Goal: Information Seeking & Learning: Learn about a topic

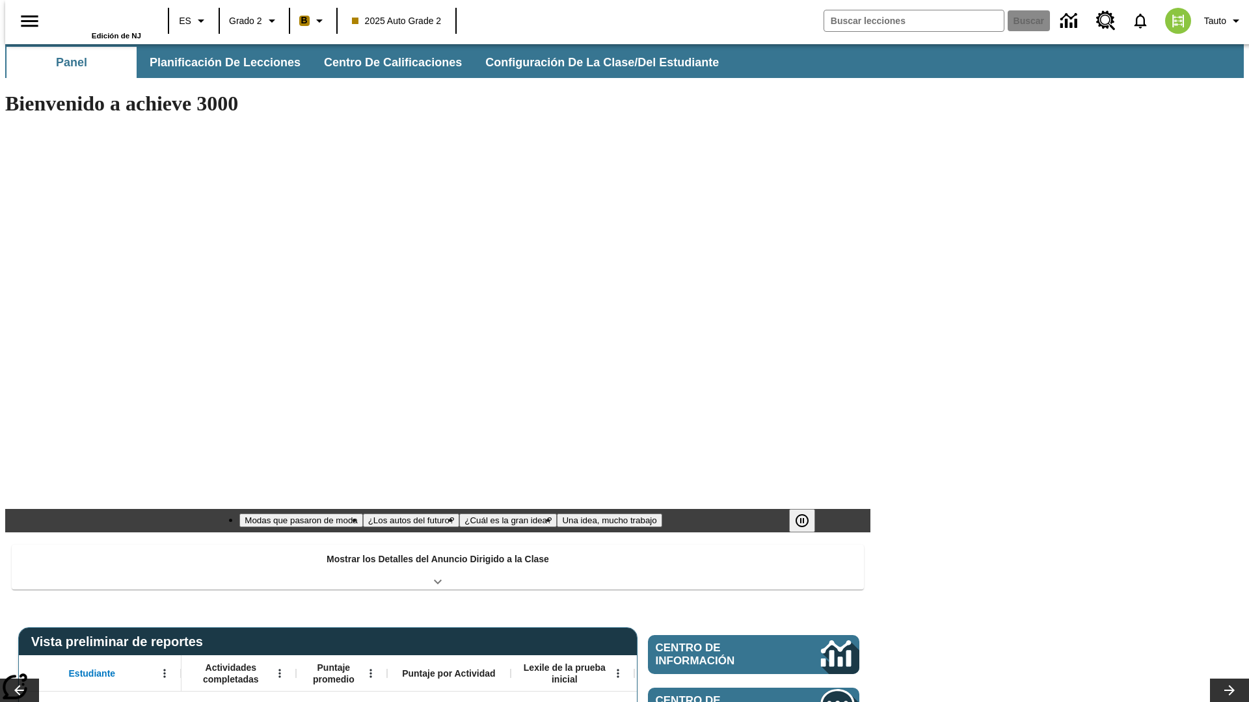
type input "-1"
click at [218, 62] on span "Planificación de lecciones" at bounding box center [225, 62] width 151 height 15
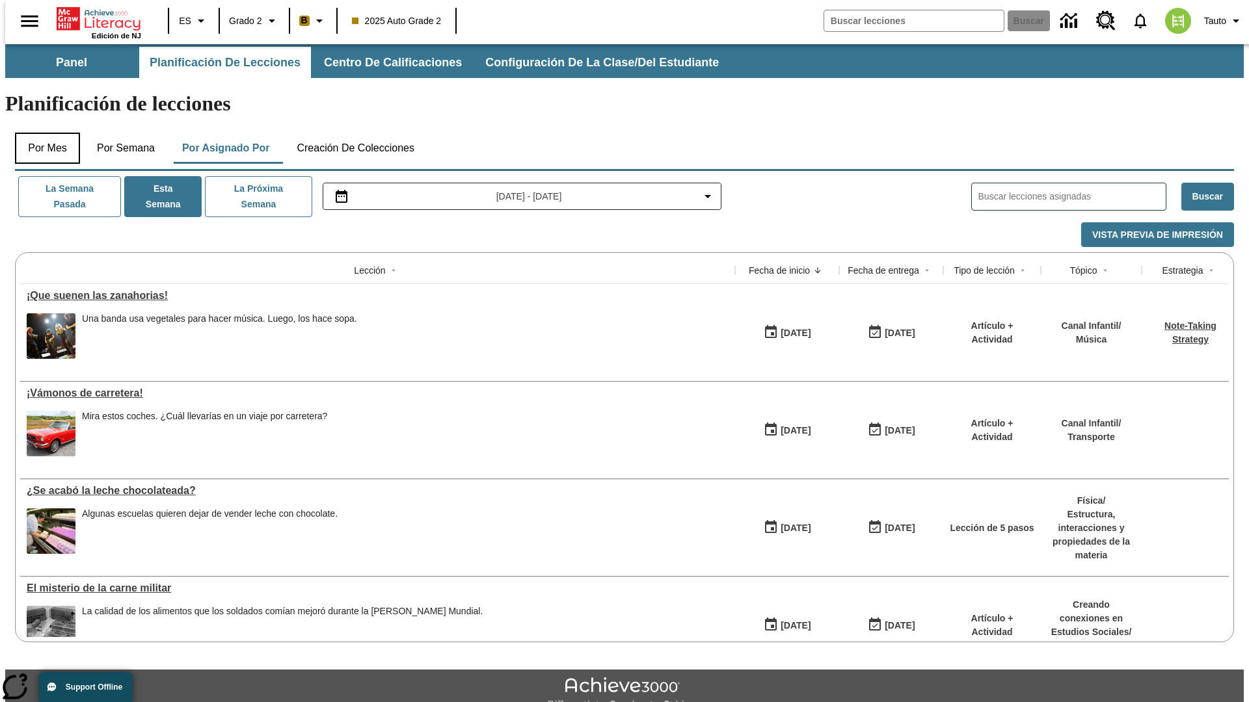
click at [42, 133] on button "Por mes" at bounding box center [47, 148] width 65 height 31
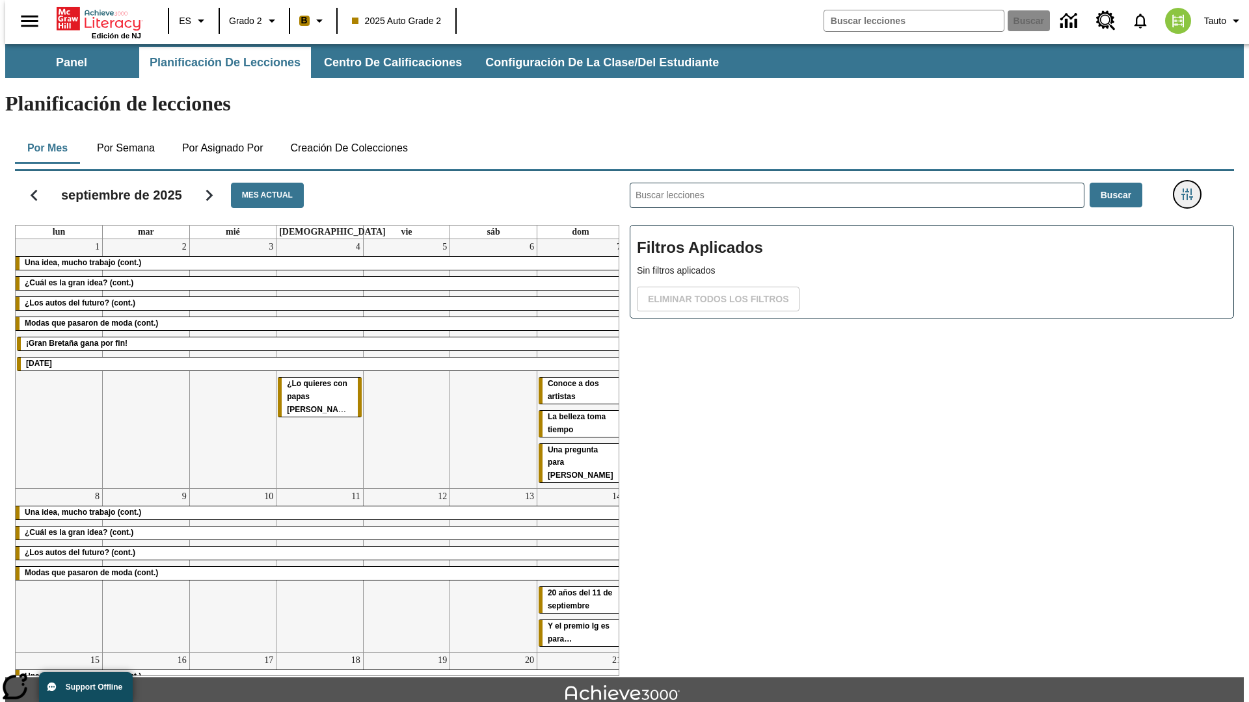
click at [1191, 189] on icon "Menú lateral de filtros" at bounding box center [1187, 195] width 12 height 12
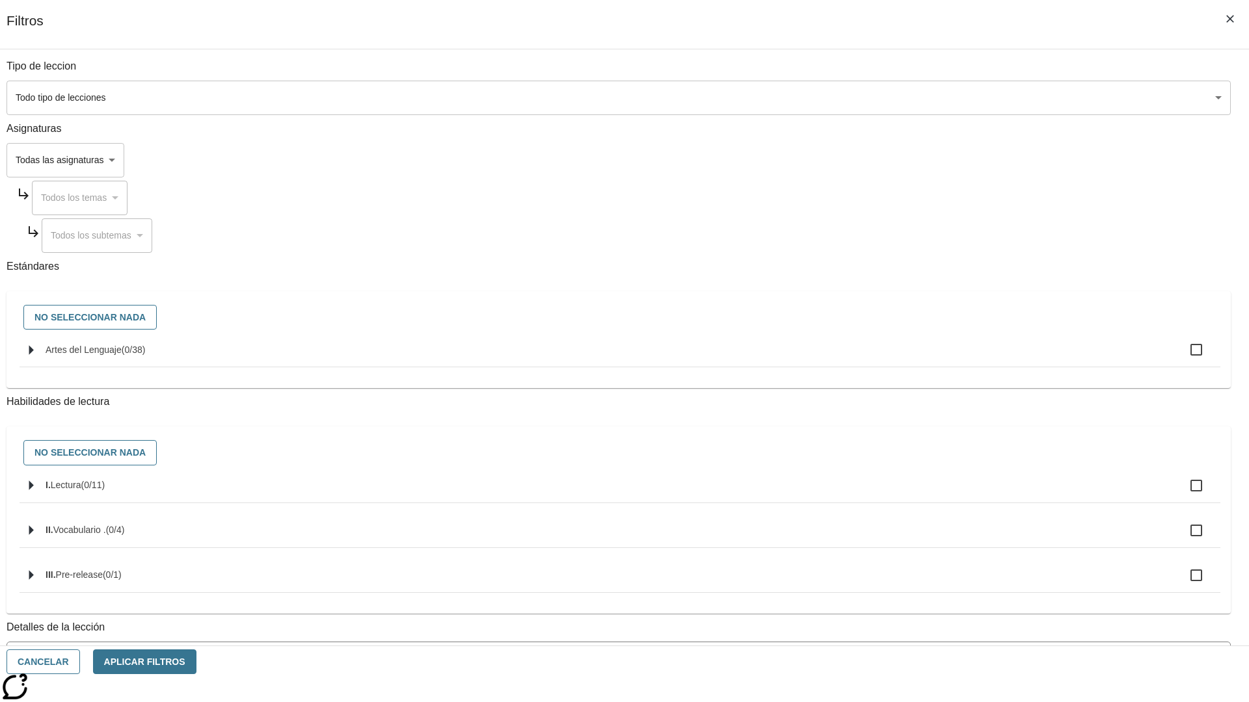
click at [927, 702] on span "La lección cuenta con los 5 pasos de la Rutina de lectoescritura" at bounding box center [609, 712] width 1191 height 14
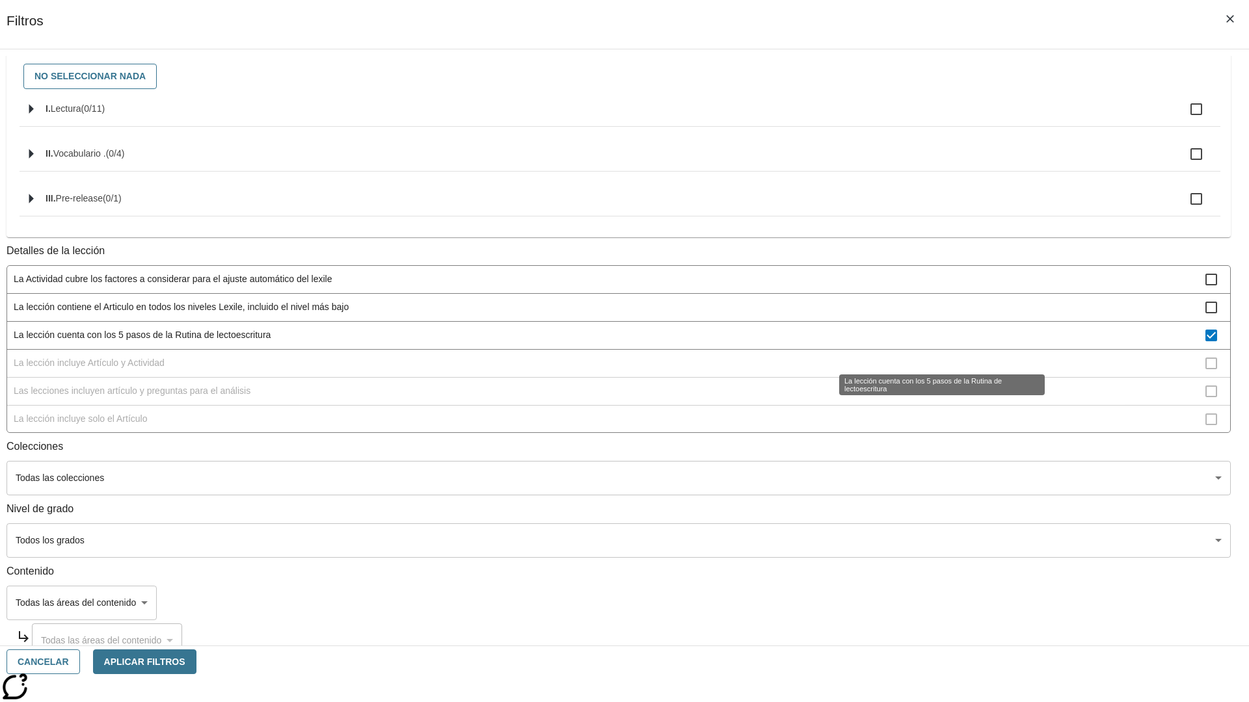
click at [927, 342] on span "La lección cuenta con los 5 pasos de la Rutina de lectoescritura" at bounding box center [609, 335] width 1191 height 14
checkbox input "false"
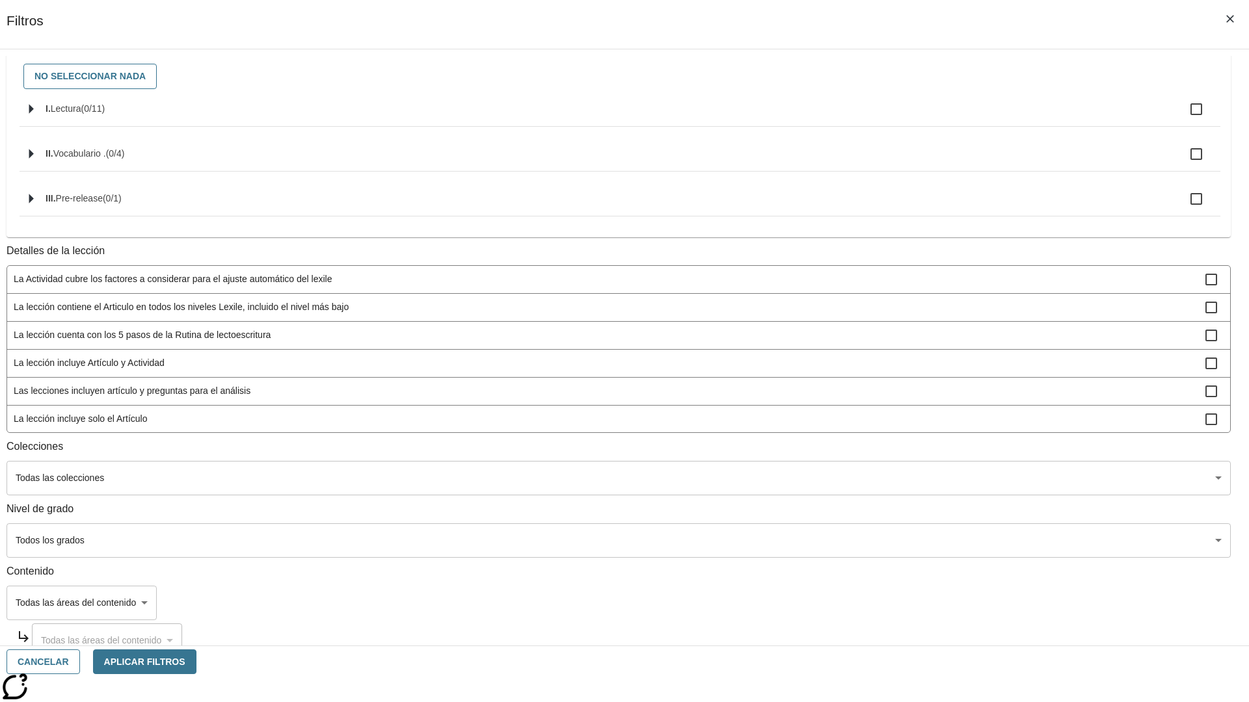
click at [927, 370] on span "La lección incluye Artículo y Actividad" at bounding box center [609, 363] width 1191 height 14
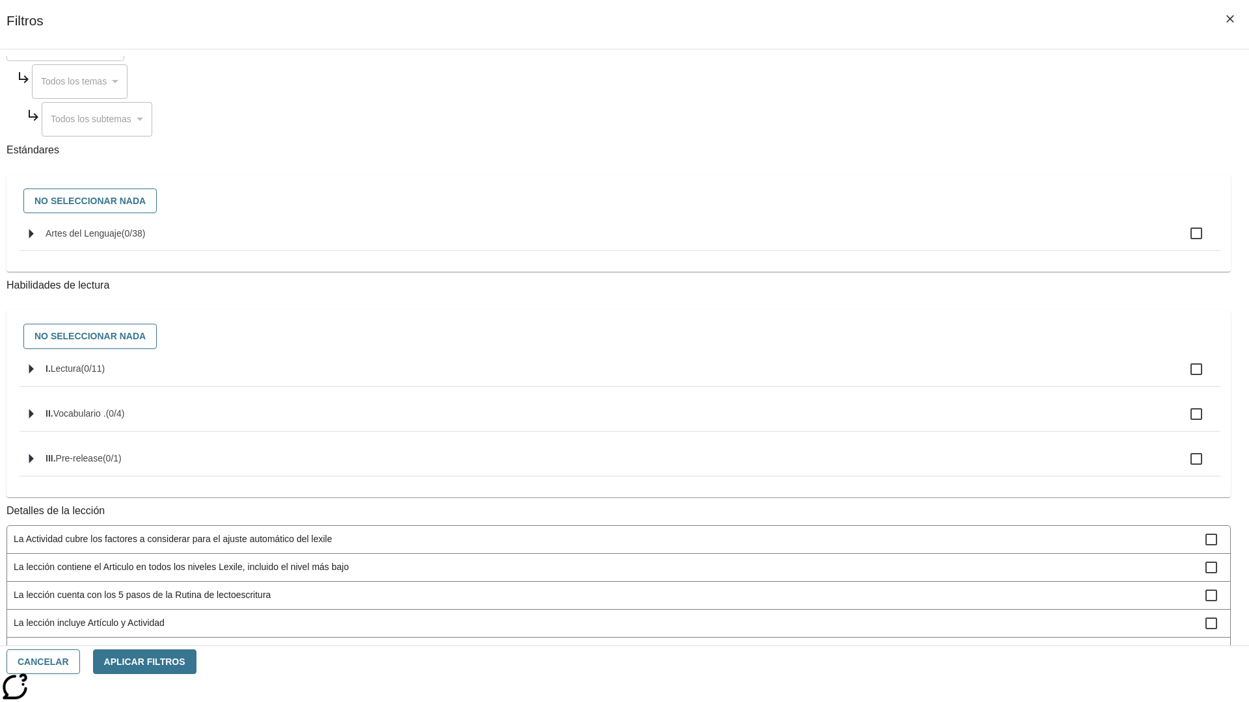
click at [927, 630] on span "La lección incluye Artículo y Actividad" at bounding box center [609, 623] width 1191 height 14
checkbox input "false"
click at [927, 644] on span "Las lecciones incluyen artículo y preguntas para el análisis" at bounding box center [609, 651] width 1191 height 14
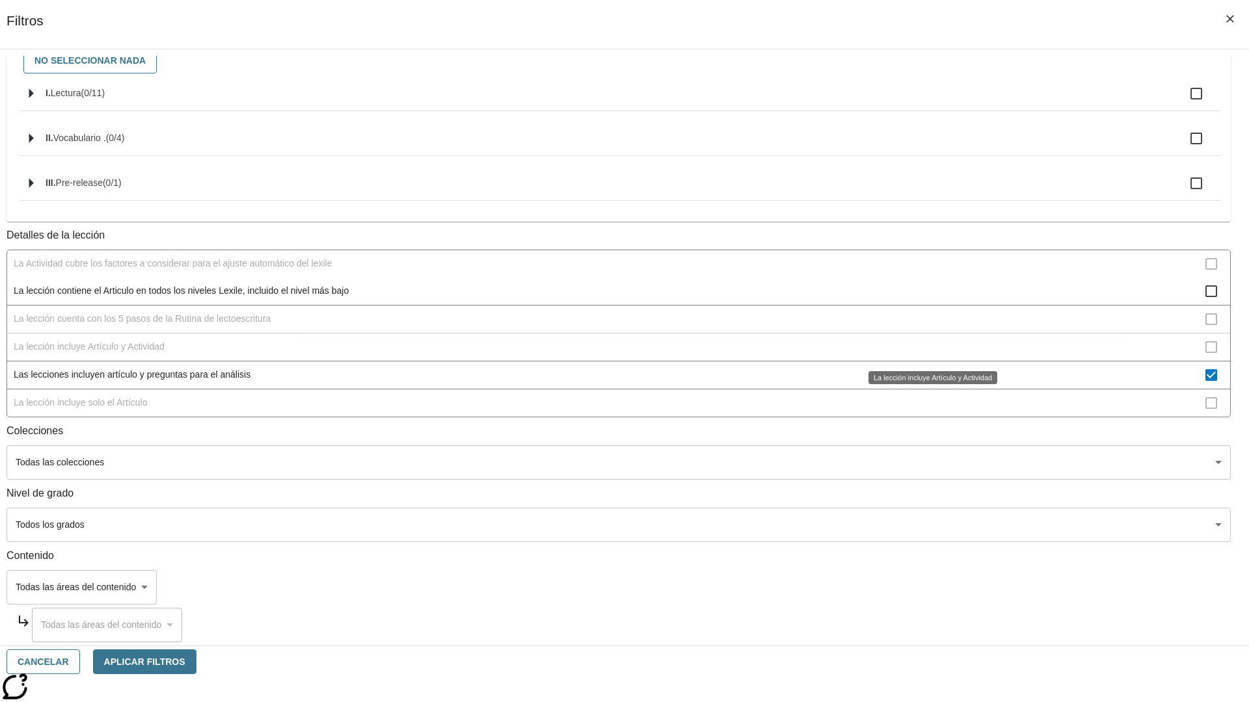
click at [927, 382] on span "Las lecciones incluyen artículo y preguntas para el análisis" at bounding box center [609, 375] width 1191 height 14
checkbox input "false"
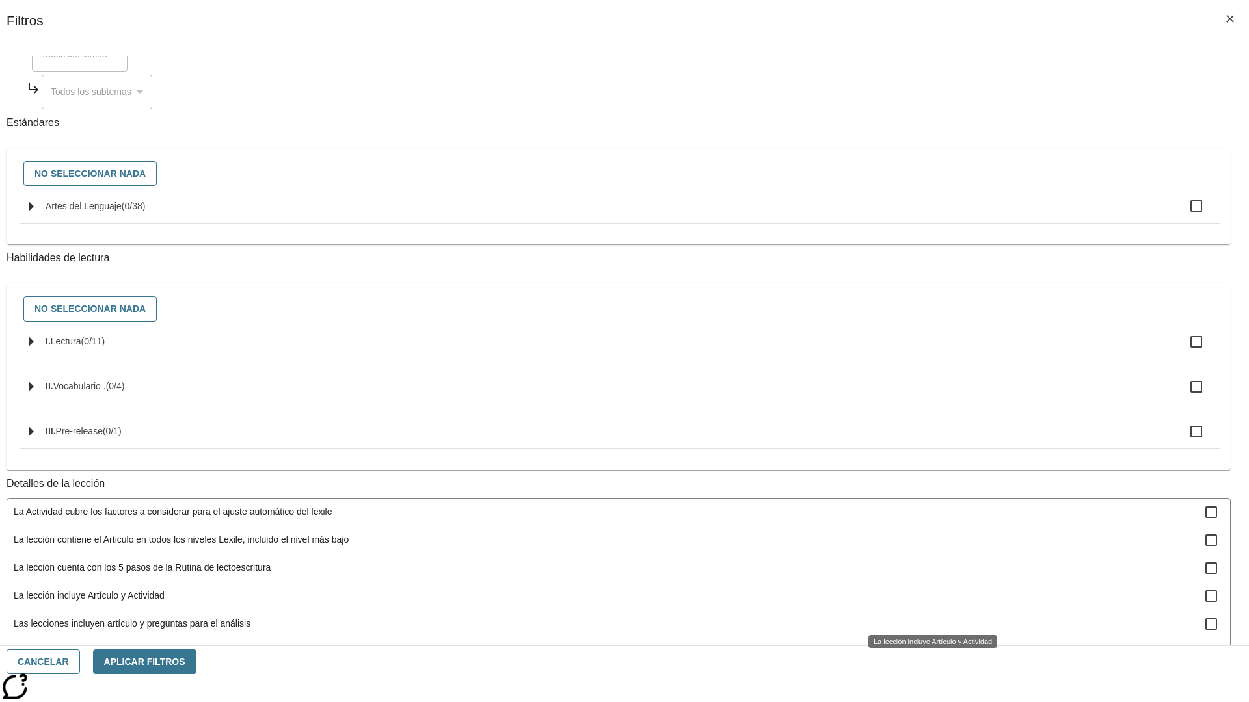
click at [927, 645] on span "La lección incluye solo el Artículo" at bounding box center [609, 652] width 1191 height 14
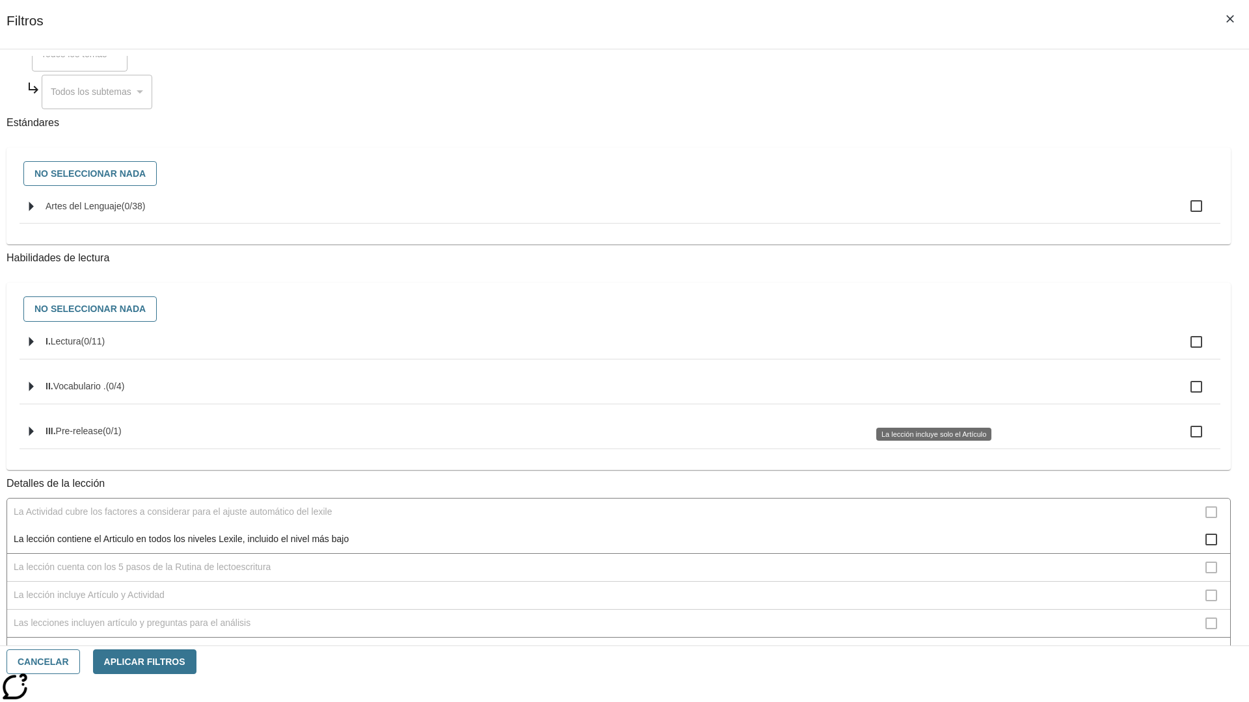
scroll to position [406, 0]
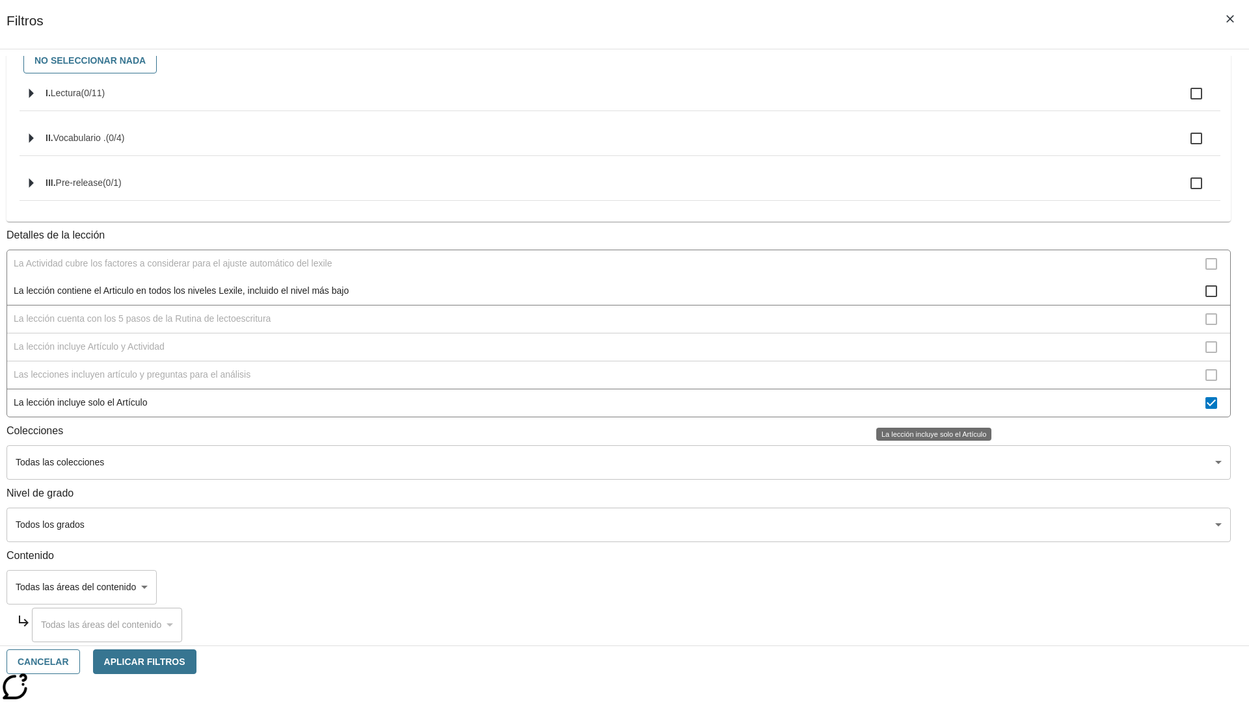
click at [927, 404] on span "La lección incluye solo el Artículo" at bounding box center [609, 403] width 1191 height 14
checkbox input "false"
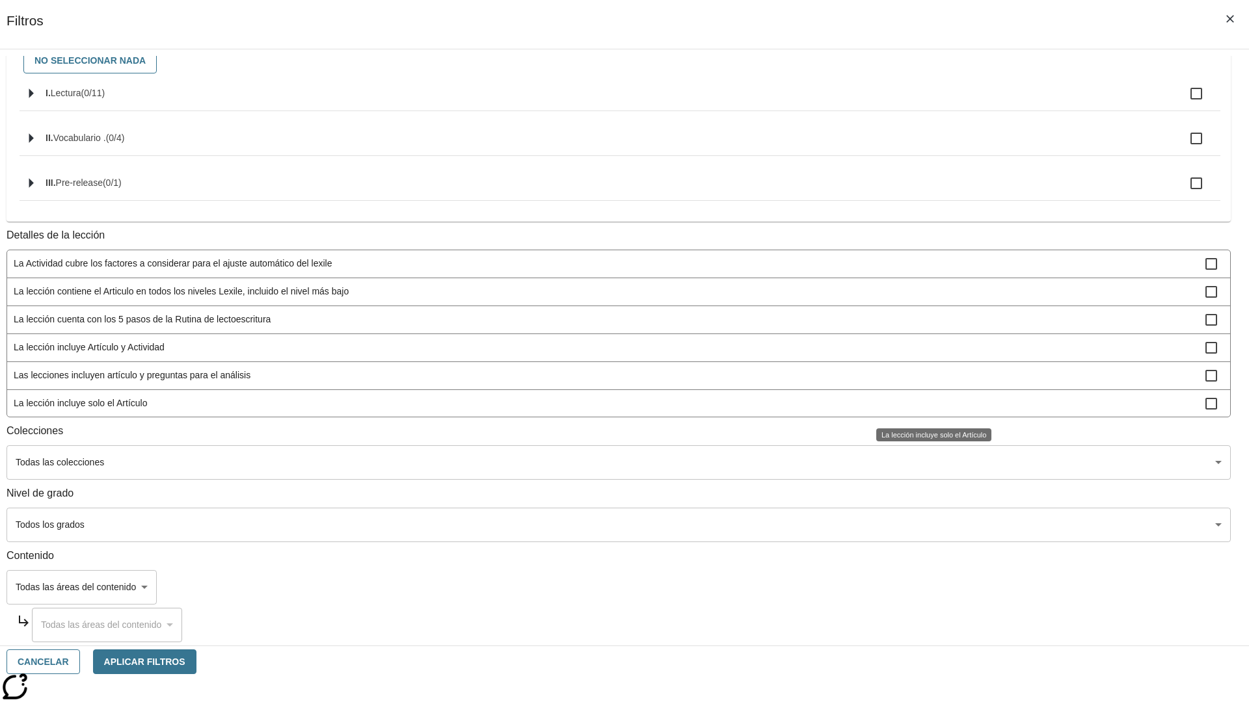
click at [927, 481] on span "La lección incluye items interactivos en la Actividad" at bounding box center [609, 488] width 1191 height 14
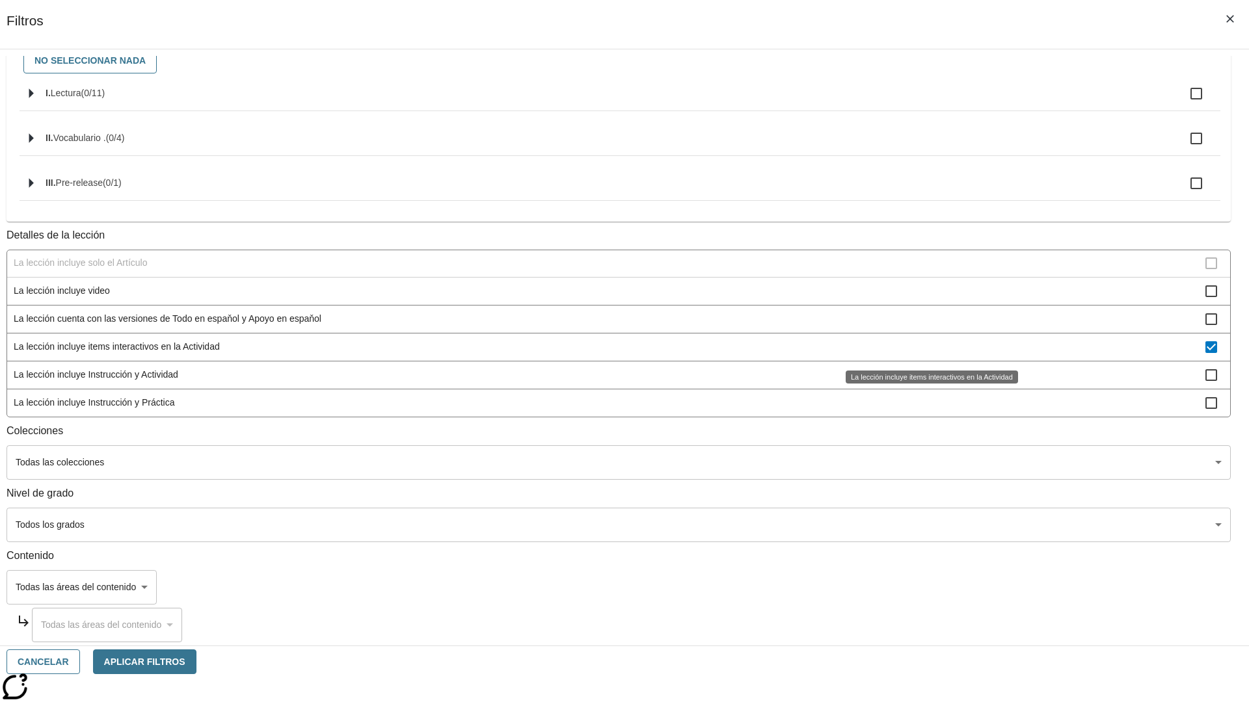
click at [927, 347] on span "La lección incluye items interactivos en la Actividad" at bounding box center [609, 347] width 1191 height 14
checkbox input "false"
click at [927, 382] on span "La lección incluye Instrucción y Actividad" at bounding box center [609, 375] width 1191 height 14
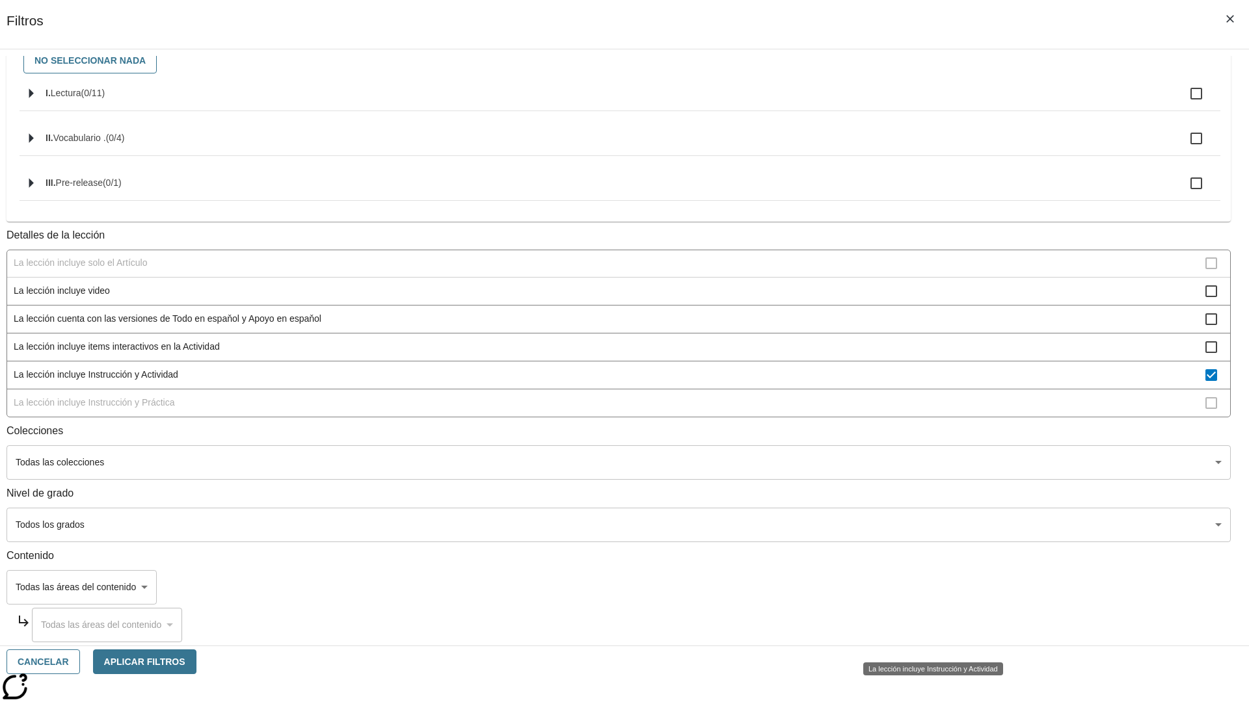
scroll to position [177, 0]
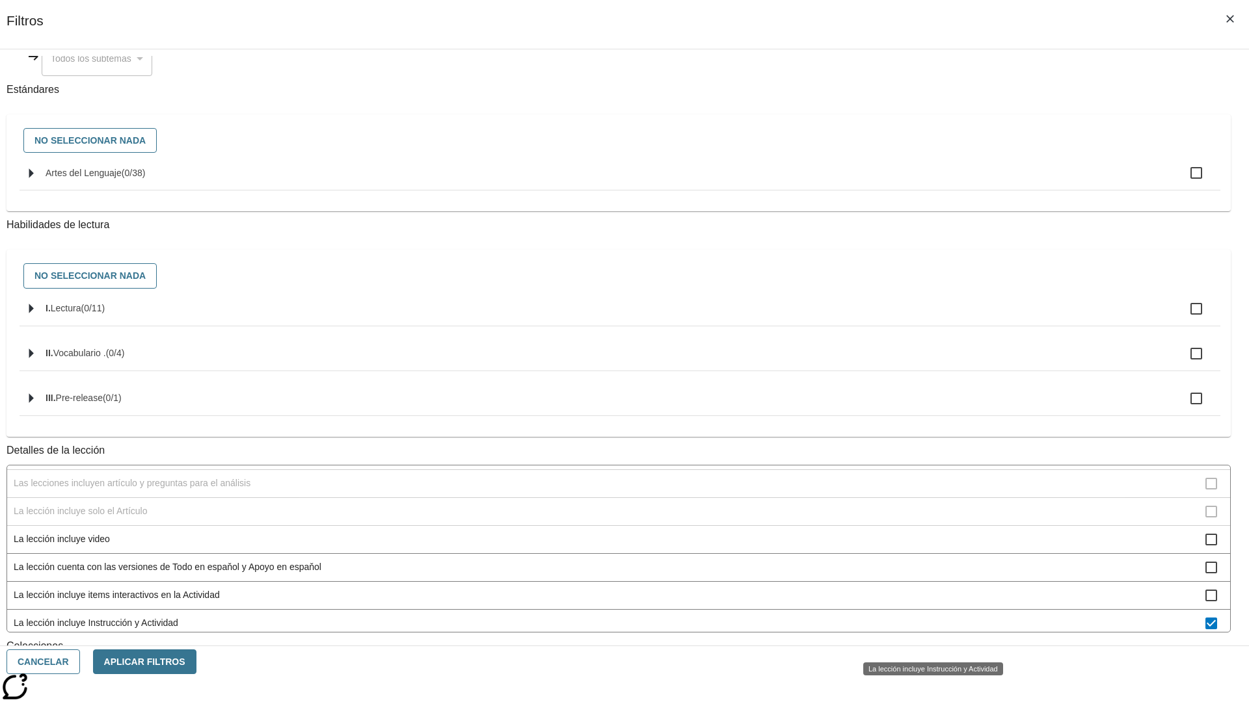
click at [927, 630] on span "La lección incluye Instrucción y Actividad" at bounding box center [609, 623] width 1191 height 14
checkbox input "false"
click at [927, 644] on span "La lección incluye Instrucción y Práctica" at bounding box center [609, 651] width 1191 height 14
checkbox input "true"
